Goal: Find specific page/section: Find specific page/section

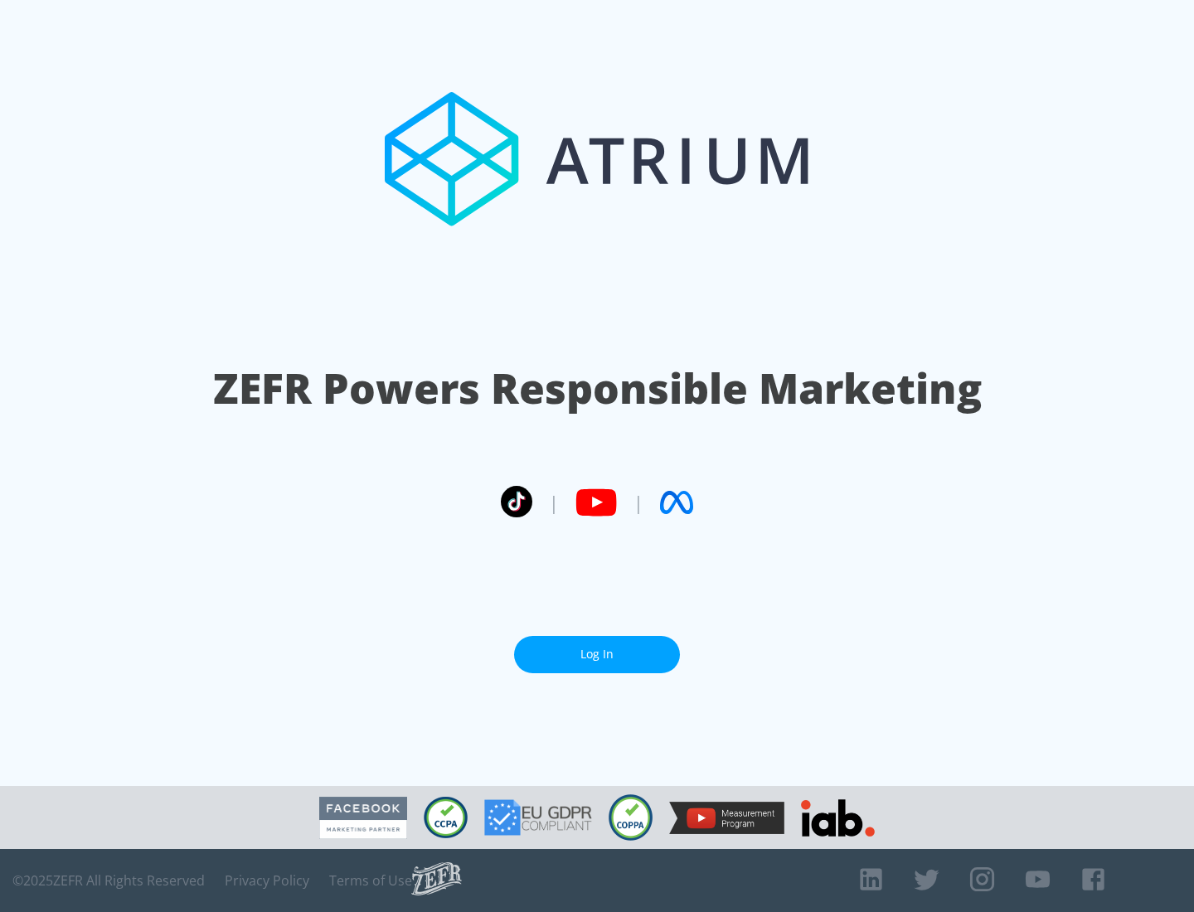
click at [597, 654] on link "Log In" at bounding box center [597, 654] width 166 height 37
